Goal: Information Seeking & Learning: Check status

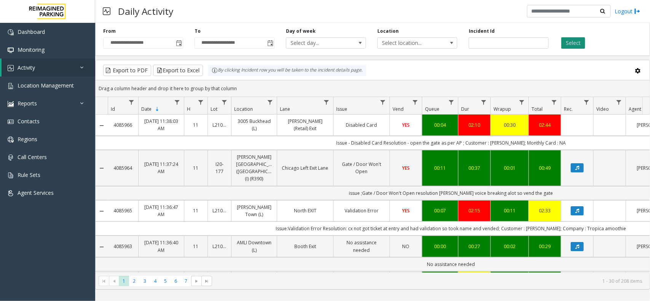
click at [571, 42] on button "Select" at bounding box center [573, 42] width 24 height 11
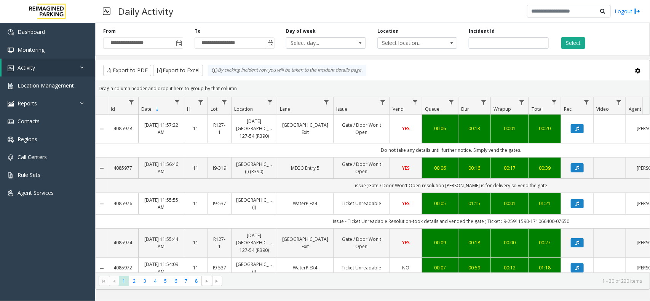
click at [571, 36] on div "Select" at bounding box center [599, 38] width 91 height 21
click at [576, 45] on button "Select" at bounding box center [573, 42] width 24 height 11
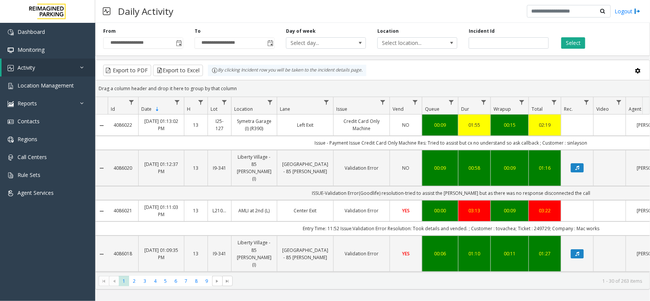
click at [572, 39] on button "Select" at bounding box center [573, 42] width 24 height 11
drag, startPoint x: 316, startPoint y: 142, endPoint x: 600, endPoint y: 148, distance: 283.6
click at [600, 148] on td "Issue - Payment Issue Credit Card Only Machine Res: Tried to assist but cx no u…" at bounding box center [451, 143] width 686 height 14
click at [580, 146] on td "Issue - Payment Issue Credit Card Only Machine Res: Tried to assist but cx no u…" at bounding box center [451, 143] width 686 height 14
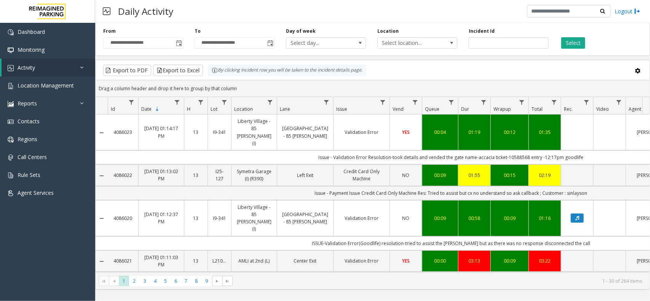
click at [514, 150] on td "Issue - Validation Error Resolution-took details and vended the gate name-accac…" at bounding box center [451, 157] width 686 height 14
copy td "10588568"
click at [492, 150] on td "Issue - Validation Error Resolution-took details and vended the gate name-accac…" at bounding box center [451, 157] width 686 height 14
click at [485, 150] on td "Issue - Validation Error Resolution-took details and vended the gate name-accac…" at bounding box center [451, 157] width 686 height 14
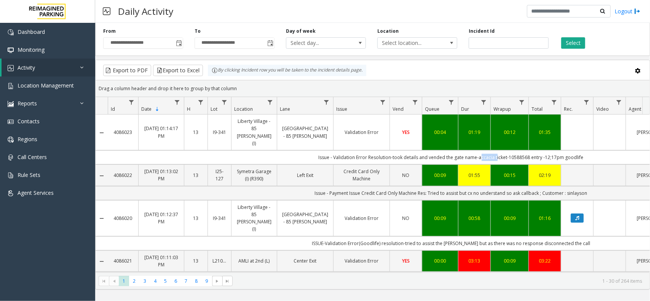
click at [485, 150] on td "Issue - Validation Error Resolution-took details and vended the gate name-accac…" at bounding box center [451, 157] width 686 height 14
copy td "accacia"
click at [573, 186] on td "Issue - Payment Issue Credit Card Only Machine Res: Tried to assist but cx no u…" at bounding box center [451, 193] width 686 height 14
copy td "sinlayson"
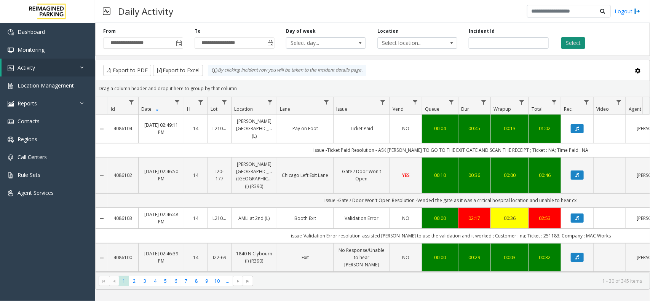
click at [573, 37] on button "Select" at bounding box center [573, 42] width 24 height 11
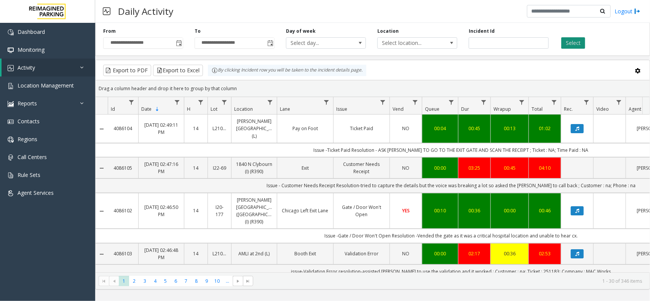
click at [574, 48] on button "Select" at bounding box center [573, 42] width 24 height 11
click at [596, 66] on div "Export to PDF Export to Excel By clicking Incident row you will be taken to the…" at bounding box center [372, 70] width 541 height 11
drag, startPoint x: 605, startPoint y: 42, endPoint x: 503, endPoint y: 65, distance: 105.1
click at [503, 65] on div "**********" at bounding box center [372, 155] width 555 height 270
click at [501, 73] on div "Export to PDF Export to Excel By clicking Incident row you will be taken to the…" at bounding box center [372, 70] width 541 height 11
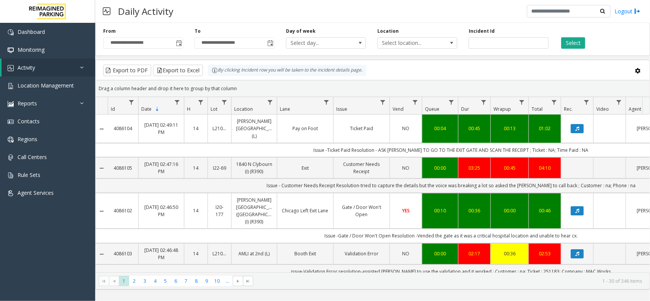
click at [501, 73] on div "Export to PDF Export to Excel By clicking Incident row you will be taken to the…" at bounding box center [372, 70] width 541 height 11
click at [509, 80] on kendo-grid-group-panel "Drag a column header and drop it here to group by that column" at bounding box center [373, 88] width 554 height 17
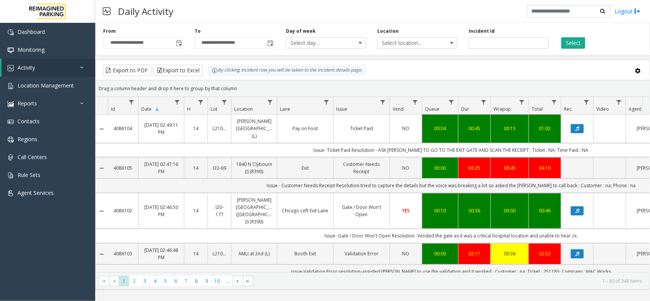
click at [509, 80] on kendo-grid-group-panel "Drag a column header and drop it here to group by that column" at bounding box center [373, 88] width 554 height 17
click at [501, 73] on div "Export to PDF Export to Excel By clicking Incident row you will be taken to the…" at bounding box center [372, 70] width 541 height 11
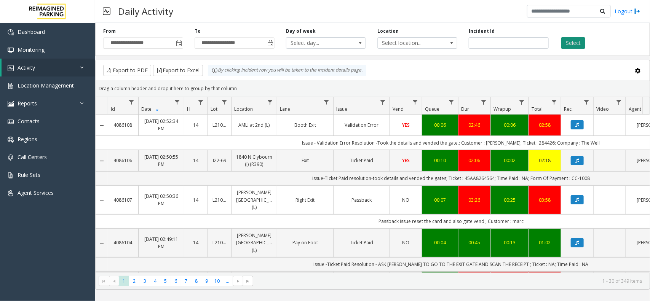
click at [580, 44] on button "Select" at bounding box center [573, 42] width 24 height 11
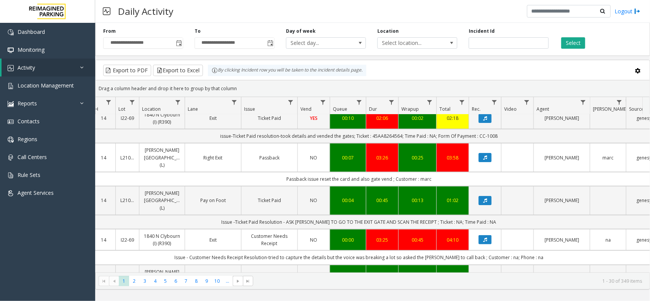
scroll to position [0, 92]
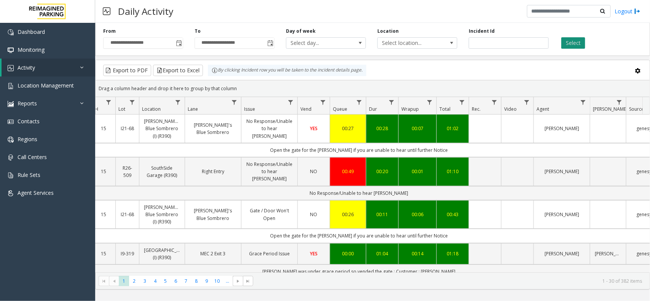
click at [569, 45] on button "Select" at bounding box center [573, 42] width 24 height 11
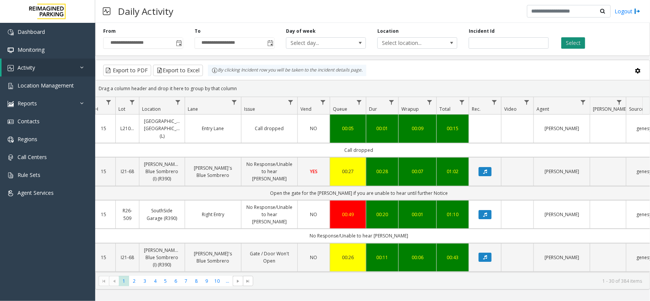
click at [575, 42] on button "Select" at bounding box center [573, 42] width 24 height 11
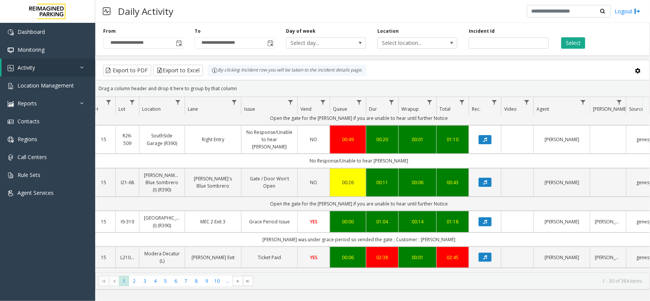
scroll to position [95, 92]
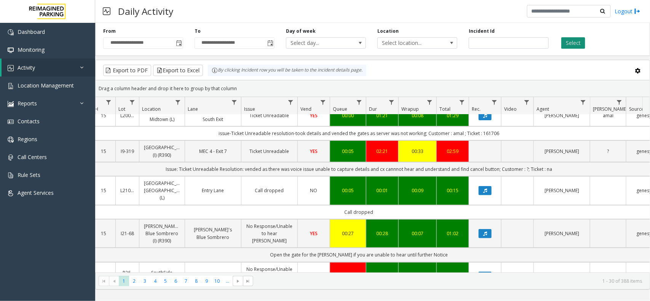
click at [575, 45] on button "Select" at bounding box center [573, 42] width 24 height 11
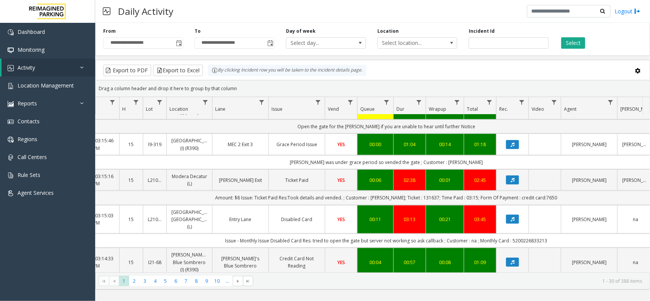
scroll to position [333, 65]
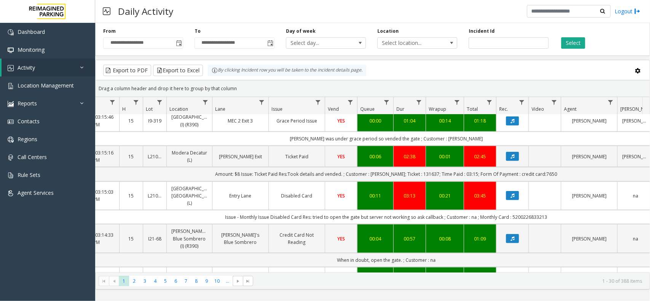
click at [529, 224] on td "Issue - Monthly Issue Disabled Card Res: tried to open the gate but server not …" at bounding box center [386, 217] width 686 height 14
copy td "5200226833213"
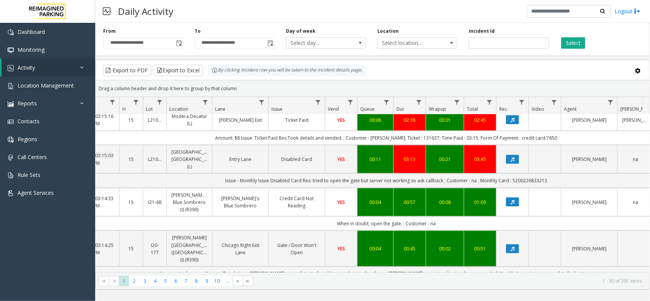
scroll to position [476, 65]
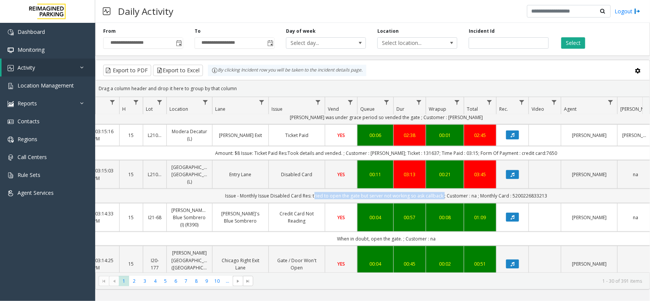
copy td "tried to open the gate but server not working so ask callback"
drag, startPoint x: 441, startPoint y: 208, endPoint x: 313, endPoint y: 212, distance: 128.3
click at [313, 203] on td "Issue - Monthly Issue Disabled Card Res: tried to open the gate but server not …" at bounding box center [386, 196] width 686 height 14
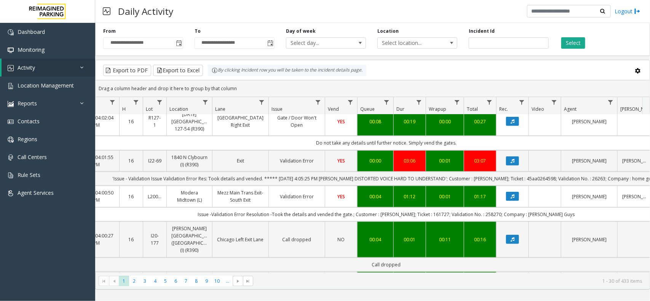
scroll to position [238, 65]
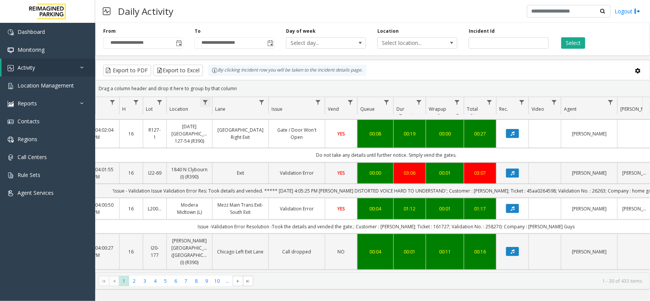
click at [202, 100] on span "Data table" at bounding box center [205, 102] width 6 height 6
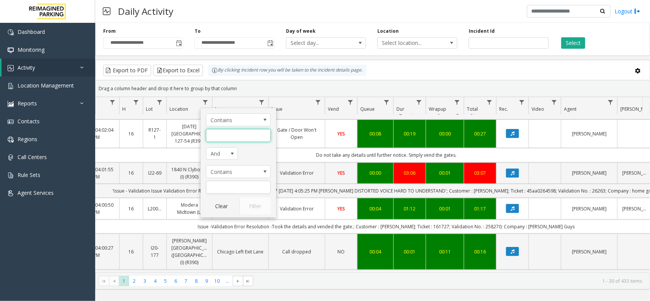
click at [228, 133] on input "Location Filter" at bounding box center [238, 135] width 65 height 13
paste input "**********"
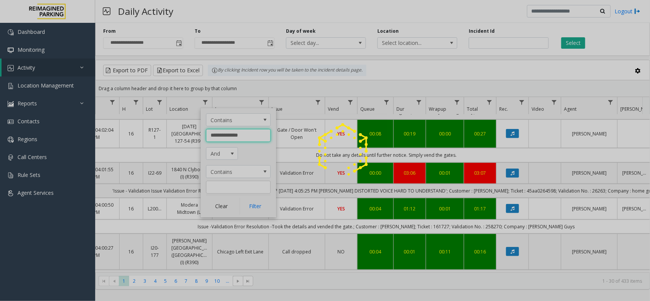
type input "**********"
click at [255, 207] on div at bounding box center [325, 150] width 650 height 301
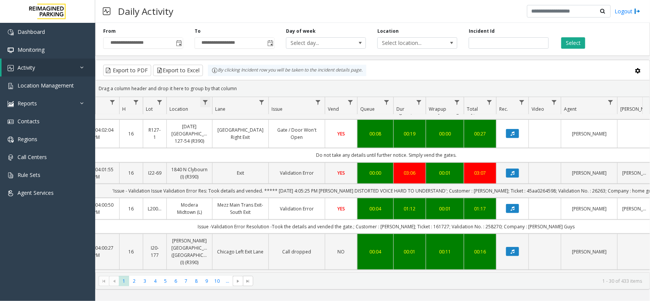
click at [204, 101] on span "Data table" at bounding box center [205, 102] width 6 height 6
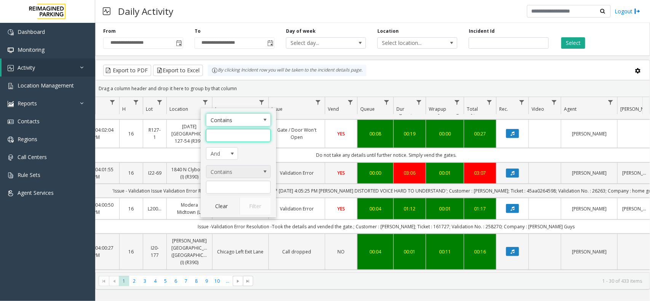
drag, startPoint x: 223, startPoint y: 136, endPoint x: 249, endPoint y: 170, distance: 42.2
click at [223, 136] on input "Location Filter" at bounding box center [238, 135] width 65 height 13
paste input "**********"
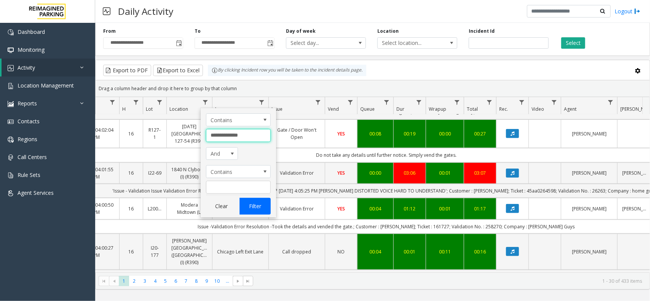
type input "**********"
click at [250, 202] on button "Filter" at bounding box center [254, 206] width 31 height 17
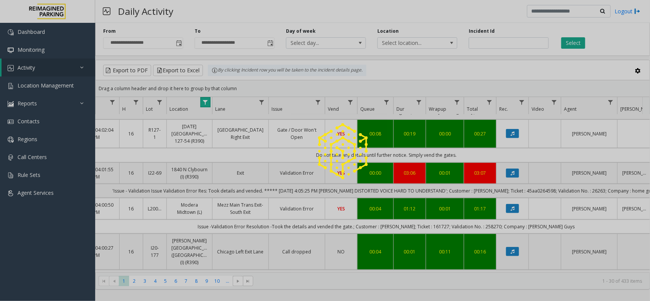
scroll to position [0, 65]
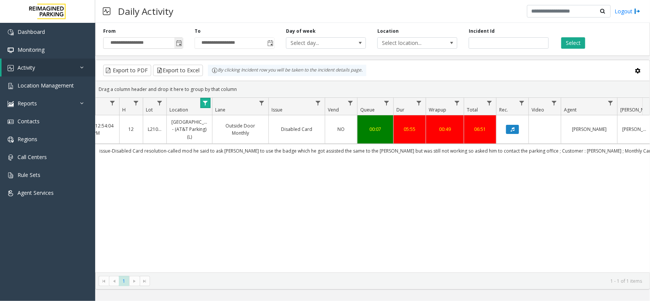
click at [178, 41] on span "Toggle popup" at bounding box center [179, 43] width 6 height 6
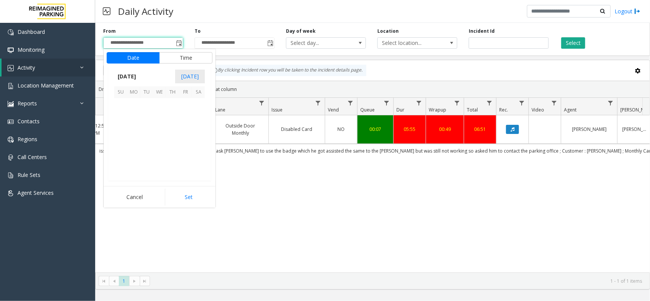
scroll to position [136529, 0]
click at [156, 143] on span "24" at bounding box center [159, 143] width 13 height 13
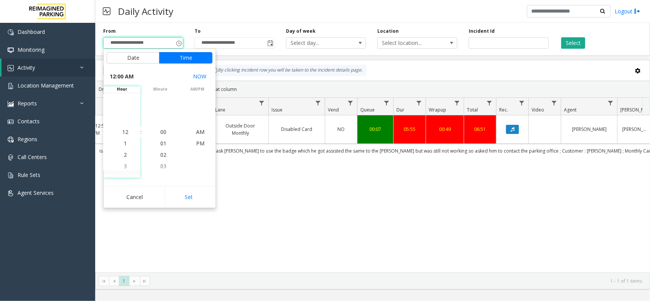
click at [186, 192] on button "Set" at bounding box center [189, 197] width 48 height 17
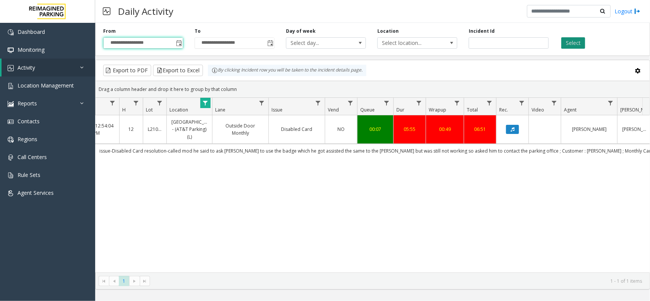
click at [569, 46] on button "Select" at bounding box center [573, 42] width 24 height 11
click at [178, 44] on span "Toggle popup" at bounding box center [179, 43] width 6 height 6
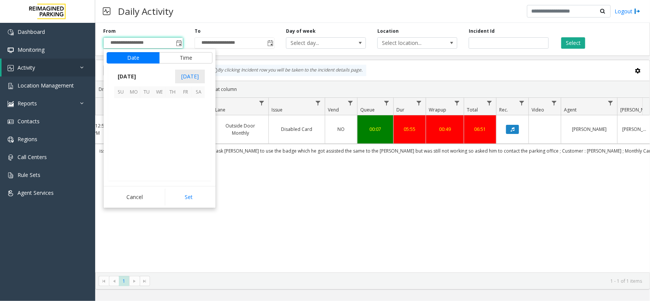
scroll to position [136529, 0]
click at [143, 141] on span "23" at bounding box center [146, 143] width 13 height 13
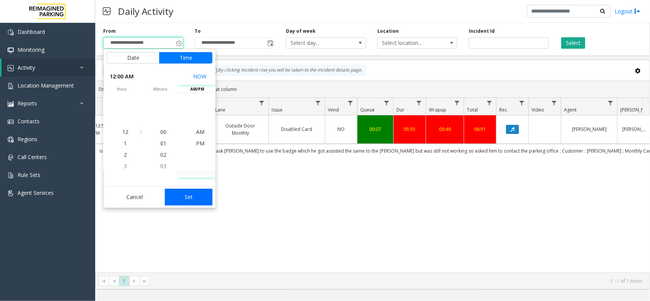
click at [189, 197] on button "Set" at bounding box center [189, 197] width 48 height 17
type input "**********"
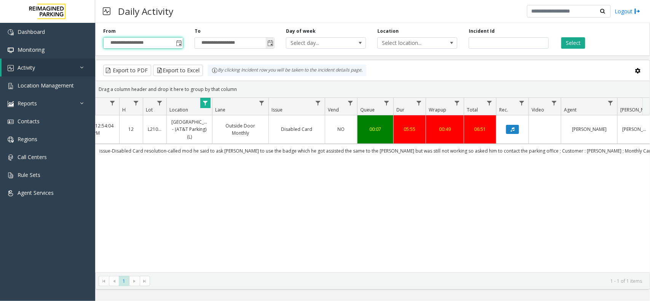
click at [271, 45] on span "Toggle popup" at bounding box center [270, 43] width 6 height 6
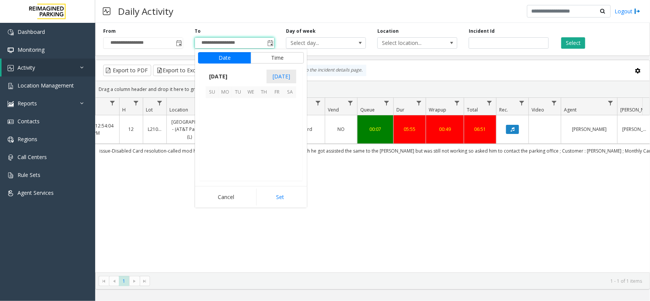
scroll to position [11, 0]
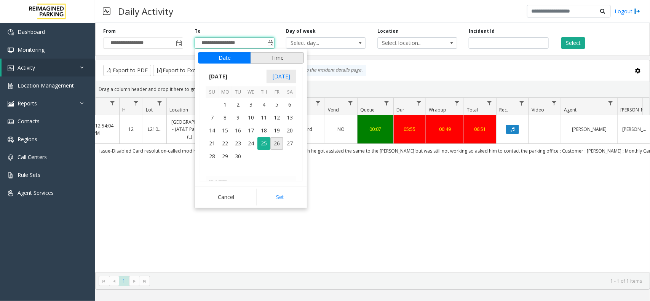
click at [284, 60] on button "Time" at bounding box center [276, 57] width 53 height 11
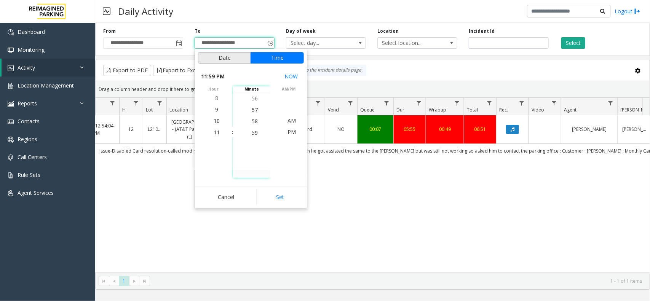
click at [228, 56] on button "Date" at bounding box center [224, 57] width 53 height 11
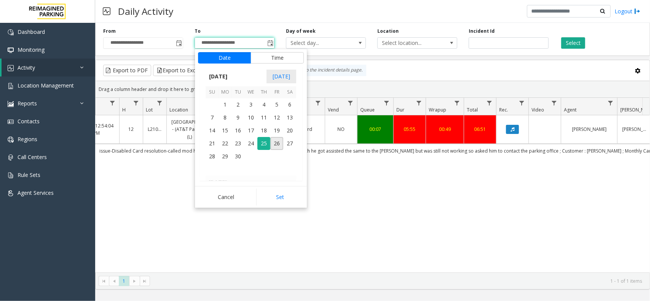
click at [273, 143] on span "26" at bounding box center [276, 143] width 13 height 13
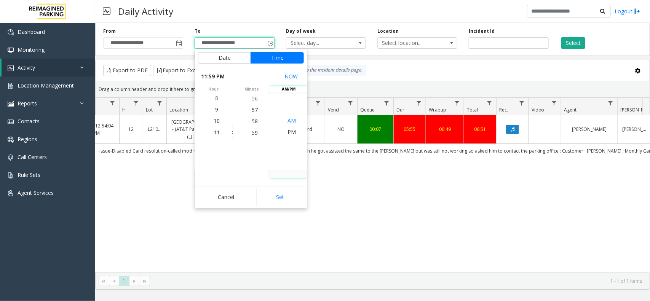
click at [287, 122] on span "AM" at bounding box center [291, 120] width 8 height 7
click at [216, 121] on li "5" at bounding box center [216, 120] width 27 height 11
click at [215, 147] on span "6" at bounding box center [216, 143] width 3 height 7
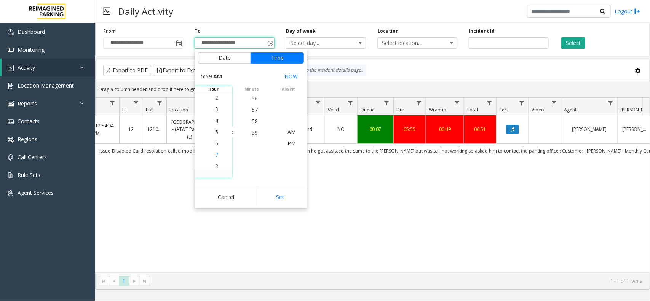
scroll to position [69, 0]
click at [290, 195] on button "Set" at bounding box center [280, 197] width 48 height 17
type input "**********"
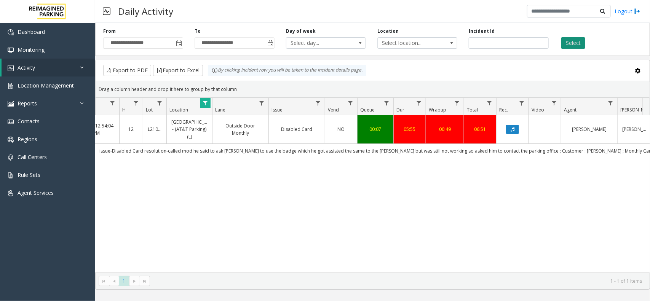
click at [564, 45] on button "Select" at bounding box center [573, 42] width 24 height 11
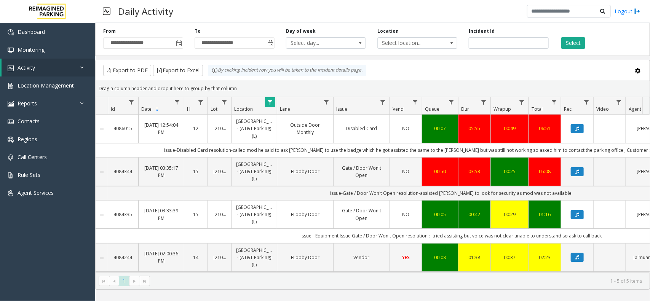
click at [183, 44] on div "**********" at bounding box center [142, 38] width 91 height 21
click at [178, 45] on span "Toggle popup" at bounding box center [179, 43] width 6 height 6
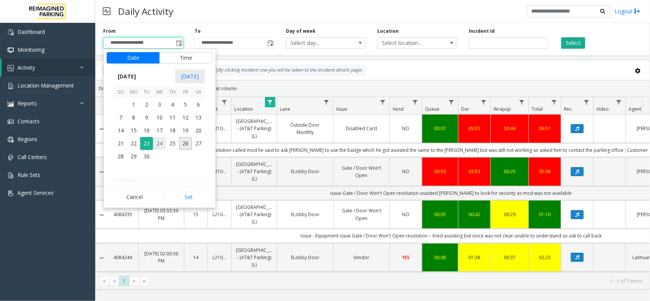
click at [163, 144] on span "24" at bounding box center [159, 143] width 13 height 13
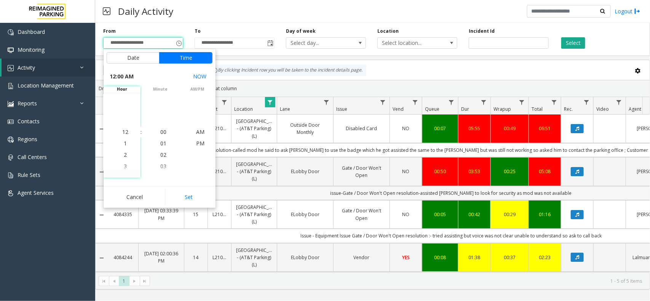
click at [190, 192] on button "Set" at bounding box center [189, 197] width 48 height 17
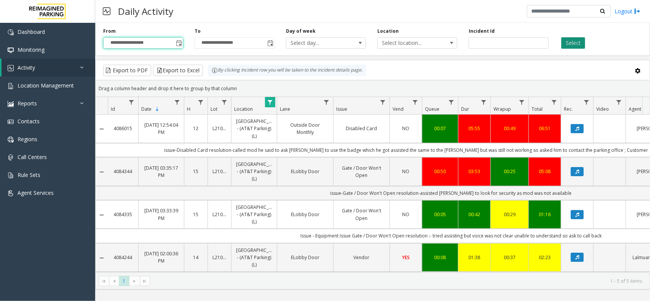
click at [566, 43] on button "Select" at bounding box center [573, 42] width 24 height 11
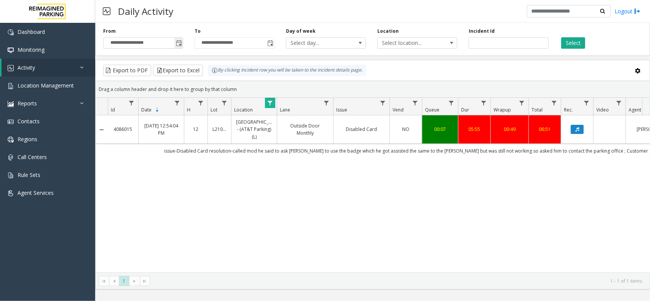
click at [181, 43] on span "Toggle popup" at bounding box center [179, 43] width 6 height 6
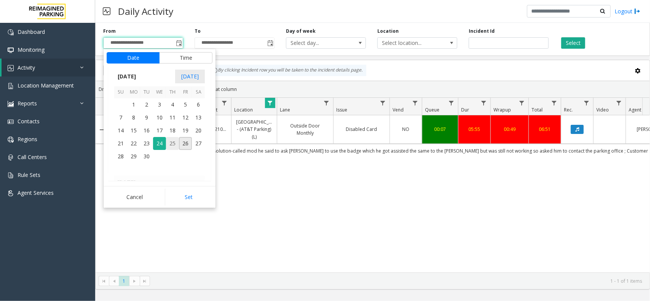
click at [170, 143] on span "25" at bounding box center [172, 143] width 13 height 13
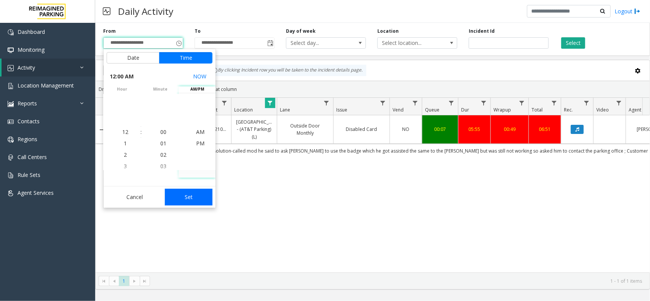
click at [185, 191] on button "Set" at bounding box center [189, 197] width 48 height 17
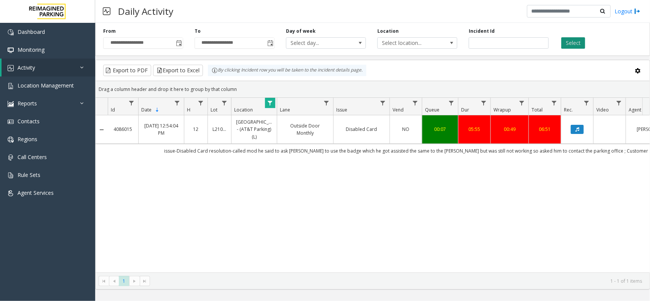
click at [573, 42] on button "Select" at bounding box center [573, 42] width 24 height 11
click at [176, 44] on span "Toggle popup" at bounding box center [179, 43] width 6 height 6
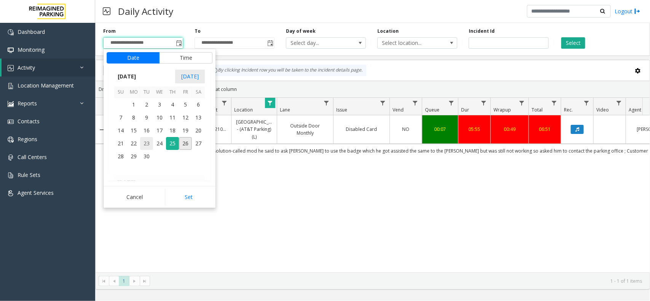
click at [145, 140] on span "23" at bounding box center [146, 143] width 13 height 13
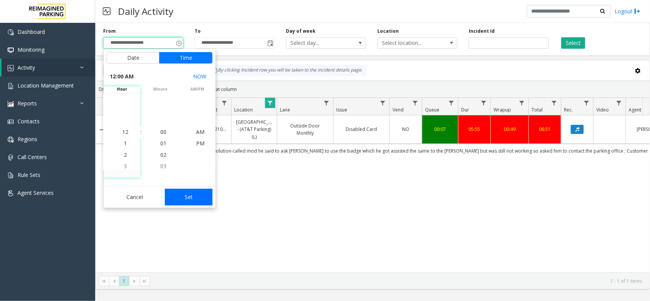
click at [200, 203] on button "Set" at bounding box center [189, 197] width 48 height 17
type input "**********"
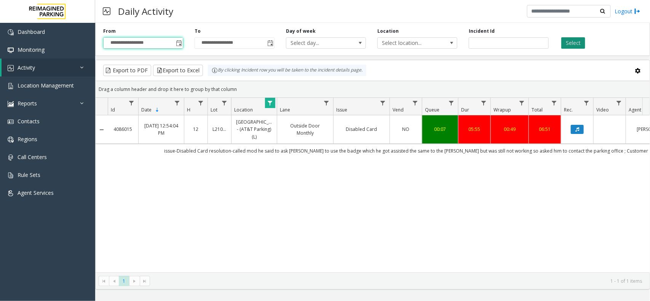
click at [574, 45] on button "Select" at bounding box center [573, 42] width 24 height 11
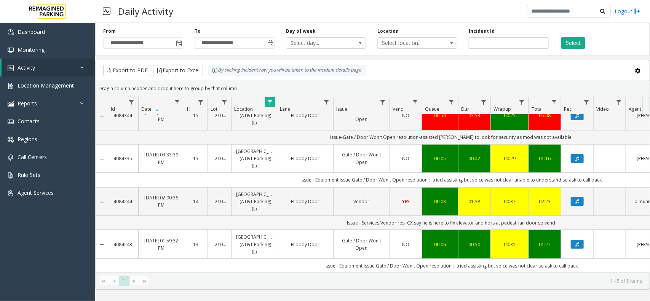
drag, startPoint x: 351, startPoint y: 210, endPoint x: 577, endPoint y: 214, distance: 226.1
click at [577, 216] on td "Issue - Services Vendor res- CX say he is here to fix elevator and he is at ped…" at bounding box center [451, 223] width 686 height 14
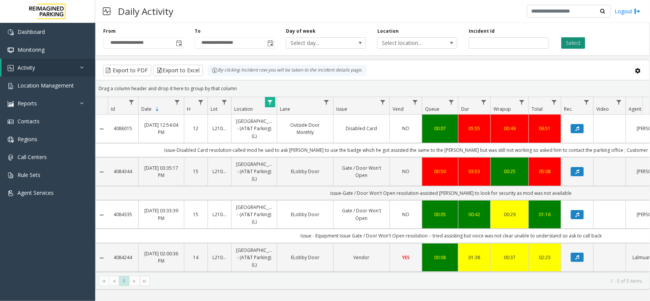
click at [574, 43] on button "Select" at bounding box center [573, 42] width 24 height 11
click at [271, 105] on span "Data table" at bounding box center [270, 102] width 6 height 6
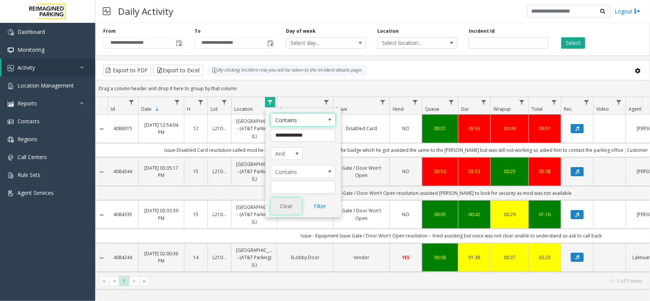
click at [287, 205] on button "Clear" at bounding box center [286, 206] width 31 height 17
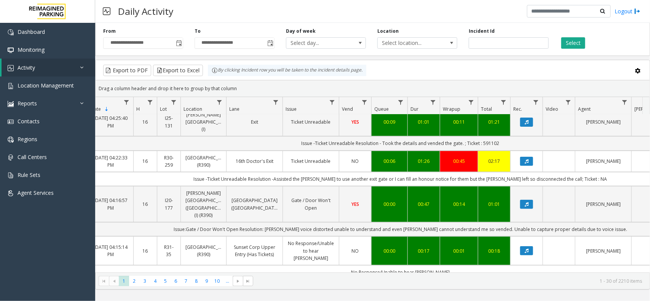
scroll to position [0, 51]
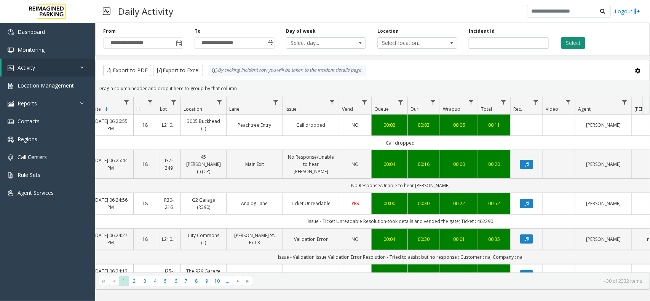
click at [582, 43] on button "Select" at bounding box center [573, 42] width 24 height 11
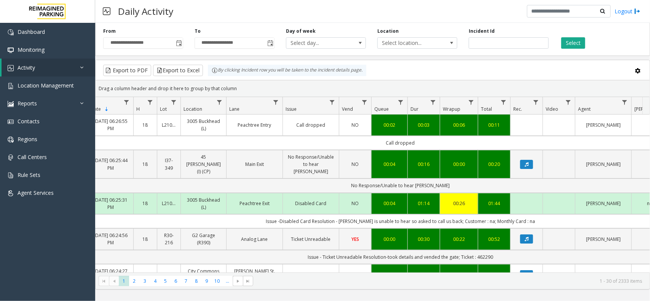
scroll to position [0, 0]
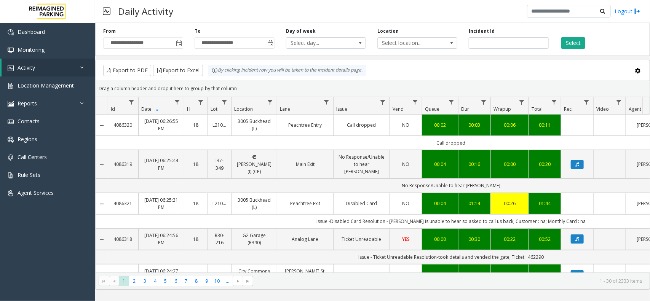
drag, startPoint x: 112, startPoint y: 193, endPoint x: 145, endPoint y: 199, distance: 33.6
copy tr "4086321 [DATE]"
drag, startPoint x: 110, startPoint y: 191, endPoint x: 144, endPoint y: 201, distance: 35.8
click at [144, 201] on tr "4086321 [DATE] 06:25:31 PM 18 L21082601 3005 Buckhead (L) Peachtree Exit Disabl…" at bounding box center [445, 203] width 698 height 21
click at [144, 201] on link "[DATE] 06:25:31 PM" at bounding box center [161, 203] width 36 height 14
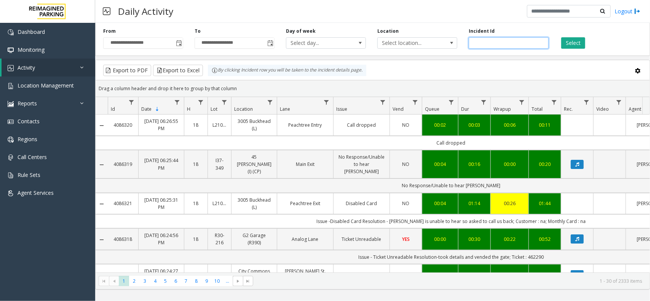
drag, startPoint x: 484, startPoint y: 42, endPoint x: 483, endPoint y: 46, distance: 4.1
click at [484, 42] on input "number" at bounding box center [508, 42] width 80 height 11
paste input "*******"
drag, startPoint x: 491, startPoint y: 44, endPoint x: 519, endPoint y: 47, distance: 27.9
click at [518, 47] on input "number" at bounding box center [508, 42] width 80 height 11
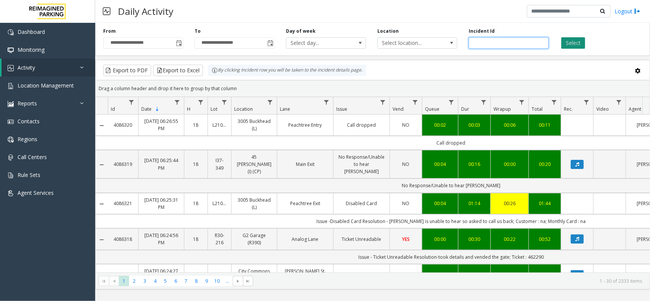
type input "*******"
click at [563, 46] on button "Select" at bounding box center [573, 42] width 24 height 11
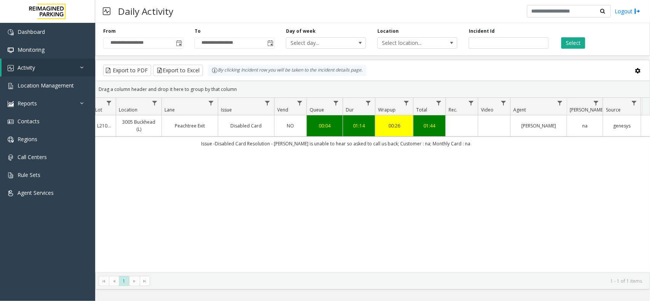
scroll to position [0, 116]
click at [502, 132] on td "Data table" at bounding box center [493, 125] width 32 height 21
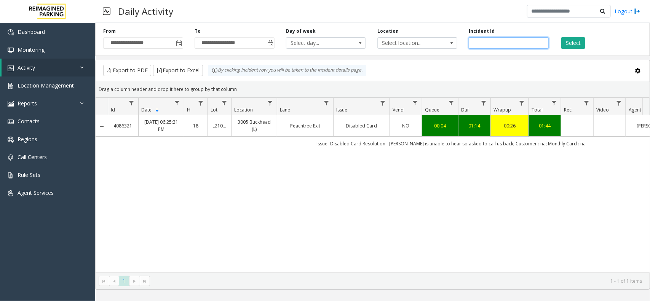
click at [486, 43] on input "number" at bounding box center [508, 42] width 80 height 11
paste input "*******"
drag, startPoint x: 490, startPoint y: 46, endPoint x: 546, endPoint y: 45, distance: 56.0
click at [546, 45] on input "number" at bounding box center [508, 42] width 80 height 11
drag, startPoint x: 502, startPoint y: 43, endPoint x: 394, endPoint y: 48, distance: 107.4
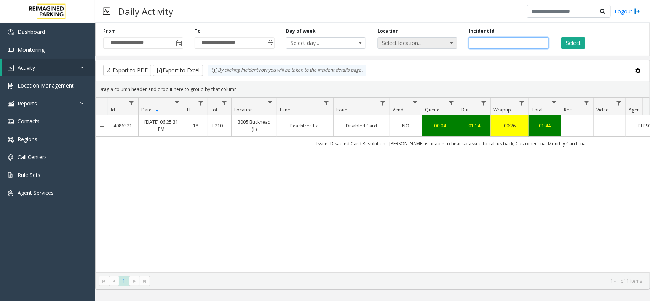
click at [394, 48] on div "**********" at bounding box center [372, 38] width 555 height 36
type input "*******"
click at [576, 43] on button "Select" at bounding box center [573, 42] width 24 height 11
click at [579, 127] on icon "Data table" at bounding box center [577, 125] width 4 height 5
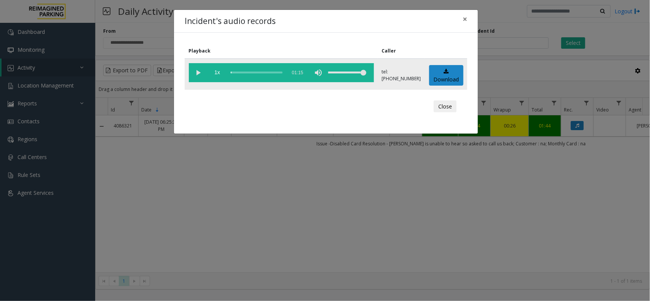
click at [200, 72] on vg-play-pause at bounding box center [198, 72] width 19 height 19
click at [280, 72] on div "scrub bar" at bounding box center [257, 72] width 52 height 19
click at [465, 19] on span "×" at bounding box center [464, 19] width 5 height 11
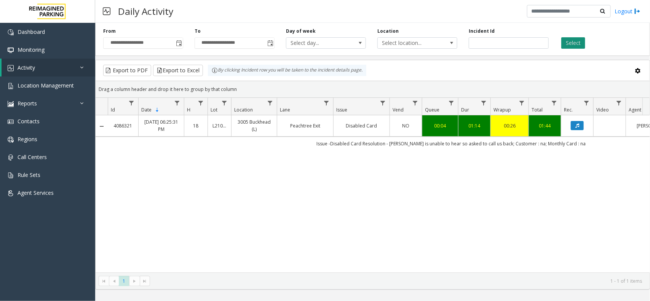
click at [569, 39] on button "Select" at bounding box center [573, 42] width 24 height 11
